Goal: Information Seeking & Learning: Understand process/instructions

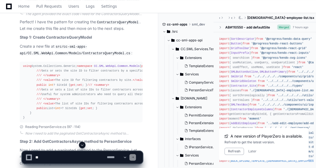
scroll to position [574, 0]
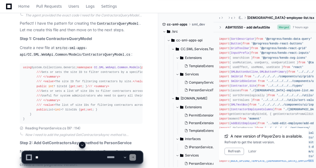
click at [163, 69] on span "ContractorsQueryModel" at bounding box center [180, 67] width 35 height 3
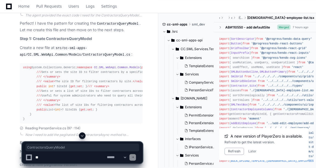
click at [163, 69] on span "ContractorsQueryModel" at bounding box center [180, 67] width 35 height 3
drag, startPoint x: 64, startPoint y: 69, endPoint x: 40, endPoint y: 75, distance: 25.0
click at [40, 75] on div "using System.Collections.Generic; namespace CC.SML.WebApi.Common.Models { publi…" at bounding box center [81, 93] width 116 height 56
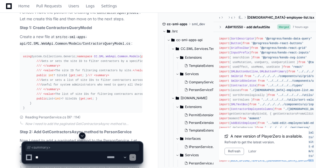
scroll to position [588, 0]
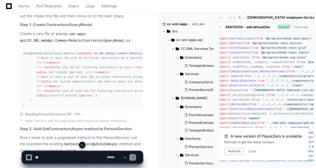
click at [36, 86] on div "using System.Collections.Generic; namespace CC.SML.WebApi.Common.Models { publi…" at bounding box center [81, 79] width 116 height 56
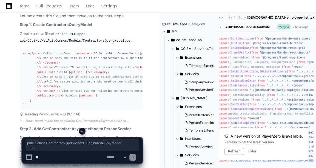
drag, startPoint x: 28, startPoint y: 55, endPoint x: 39, endPoint y: 120, distance: 66.6
click at [39, 108] on div "using System.Collections.Generic; namespace CC.SML.WebApi.Common.Models { publi…" at bounding box center [81, 79] width 116 height 56
copy div "public class ContractorsQueryModel : PaginatedQueryModel { /// <summary> /// Ge…"
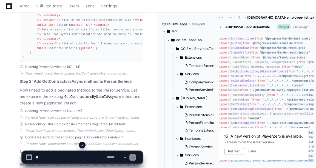
click at [25, 85] on p "Step 2: Add GetContractorsAsync method to PersonService" at bounding box center [81, 81] width 123 height 6
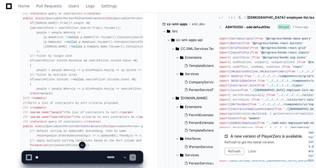
scroll to position [856, 0]
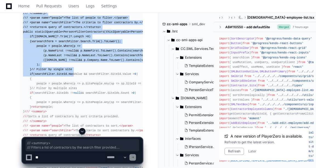
drag, startPoint x: 23, startPoint y: 25, endPoint x: 69, endPoint y: 120, distance: 105.5
click at [69, 120] on div "// Add these methods to src/cc-sml-apps-api/[DOMAIN_NAME]/Extensions/PersonExte…" at bounding box center [81, 102] width 116 height 221
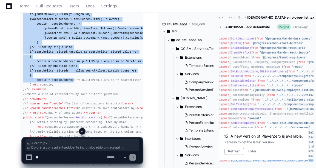
scroll to position [912, 0]
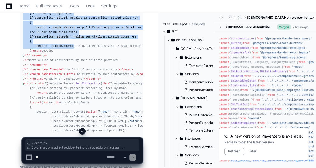
copy div "/// <summary> /// Filters a list of contractors by the search filter provided. …"
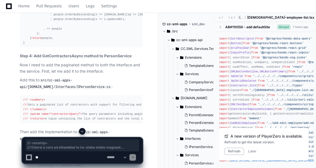
scroll to position [1033, 0]
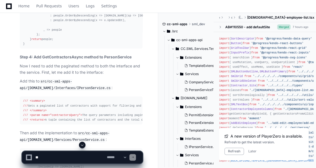
scroll to position [998, 0]
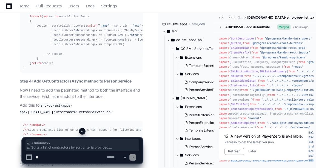
drag, startPoint x: 21, startPoint y: 40, endPoint x: 63, endPoint y: 92, distance: 66.3
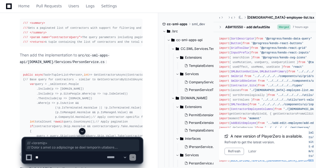
scroll to position [1127, 0]
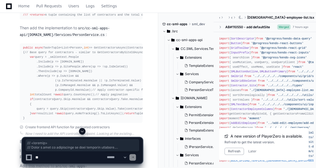
copy div "/// <summary> /// Sorts a list of contractors by sort criteria provided. /// </…"
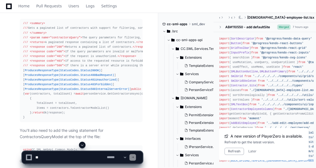
scroll to position [0, 0]
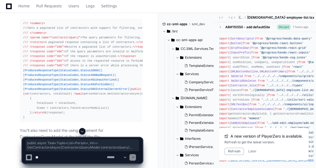
drag, startPoint x: 22, startPoint y: 45, endPoint x: 43, endPoint y: 114, distance: 71.8
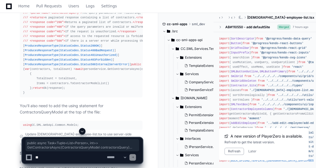
scroll to position [1356, 0]
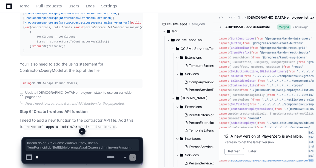
copy div "public async Task<Tuple<List<Person>, int >> GetContractorsAsync(ContractorsQue…"
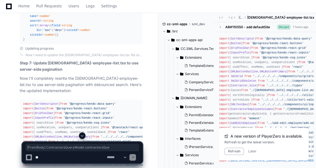
scroll to position [0, 95]
drag, startPoint x: 72, startPoint y: 74, endPoint x: 141, endPoint y: 73, distance: 68.8
copy div "[FromBody] ContractorsQueryModel contractorsQuery"
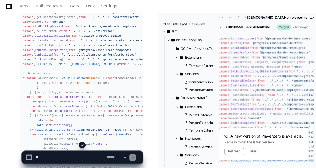
scroll to position [1698, 0]
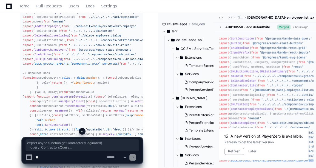
drag, startPoint x: 21, startPoint y: 71, endPoint x: 30, endPoint y: 98, distance: 28.4
copy div "export async function getContractorsPaginated ( query : ContractorsQuery ): Pro…"
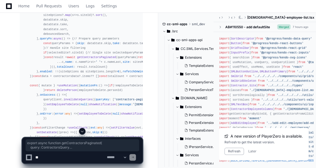
scroll to position [1757, 0]
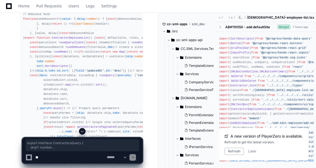
drag, startPoint x: 24, startPoint y: 116, endPoint x: 20, endPoint y: 68, distance: 47.9
copy div "export interface ContractorsQuery { skip ?: number take ?: number search ?: str…"
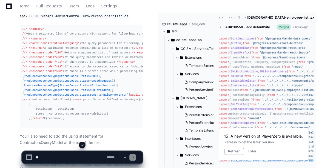
scroll to position [1305, 0]
